Goal: Find contact information: Find contact information

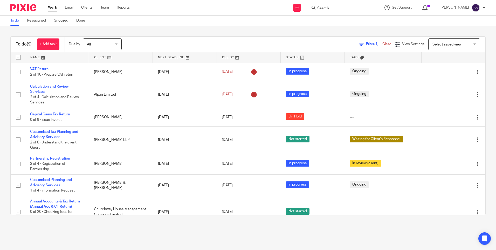
click at [253, 8] on div "Send new email Create task Add client Get Support Contact via email Check our d…" at bounding box center [317, 7] width 359 height 15
click at [329, 7] on input "Search" at bounding box center [340, 8] width 47 height 5
click at [330, 9] on input "Search" at bounding box center [340, 8] width 47 height 5
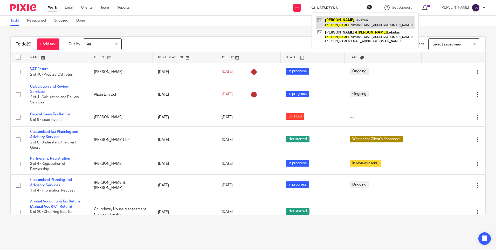
type input "kATARZYNA"
click at [341, 21] on link at bounding box center [365, 22] width 99 height 12
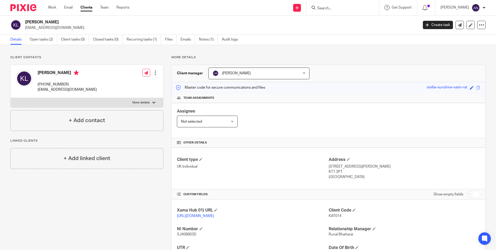
drag, startPoint x: 68, startPoint y: 83, endPoint x: 37, endPoint y: 83, distance: 31.7
click at [37, 83] on div "[PERSON_NAME] [PHONE_NUMBER] [EMAIL_ADDRESS][DOMAIN_NAME]" at bounding box center [56, 81] width 81 height 28
copy p "[PHONE_NUMBER]"
click at [97, 82] on div "[PERSON_NAME] [PHONE_NUMBER] [EMAIL_ADDRESS][DOMAIN_NAME] Edit contact Create c…" at bounding box center [87, 81] width 153 height 33
drag, startPoint x: 326, startPoint y: 168, endPoint x: 396, endPoint y: 168, distance: 69.3
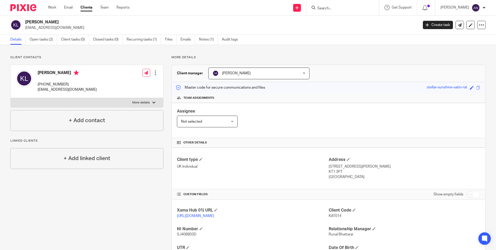
click at [396, 168] on p "[STREET_ADDRESS][PERSON_NAME]" at bounding box center [405, 166] width 152 height 5
copy p "[STREET_ADDRESS][PERSON_NAME]"
drag, startPoint x: 327, startPoint y: 172, endPoint x: 340, endPoint y: 174, distance: 12.6
click at [340, 174] on p "KT1 3PT" at bounding box center [405, 171] width 152 height 5
copy p "KT1 3PT"
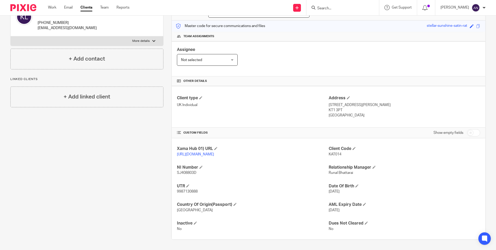
scroll to position [41, 0]
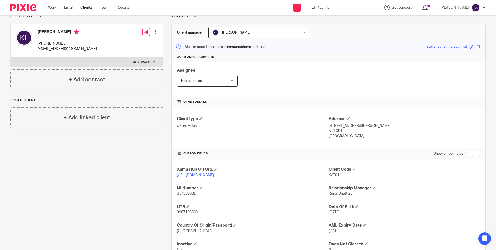
drag, startPoint x: 272, startPoint y: 77, endPoint x: 271, endPoint y: 85, distance: 8.3
click at [271, 80] on div "Assignee Not selected Not selected Not selected [PERSON_NAME] [PERSON_NAME] [PE…" at bounding box center [329, 79] width 314 height 35
click at [264, 86] on div "Assignee Not selected Not selected Not selected [PERSON_NAME] [PERSON_NAME] [PE…" at bounding box center [329, 79] width 314 height 35
drag, startPoint x: 257, startPoint y: 89, endPoint x: 254, endPoint y: 89, distance: 2.6
click at [257, 89] on div "Assignee Not selected Not selected Not selected [PERSON_NAME] [PERSON_NAME] [PE…" at bounding box center [329, 79] width 314 height 35
